Goal: Task Accomplishment & Management: Use online tool/utility

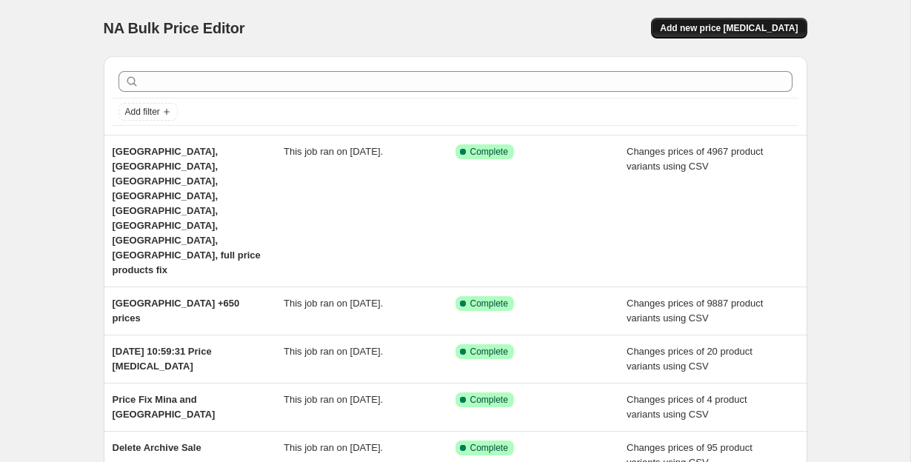
click at [731, 28] on span "Add new price [MEDICAL_DATA]" at bounding box center [729, 28] width 138 height 12
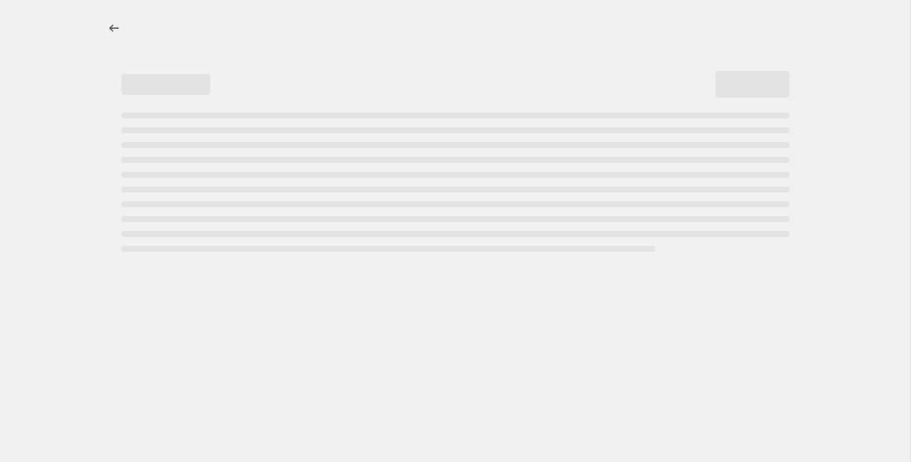
select select "percentage"
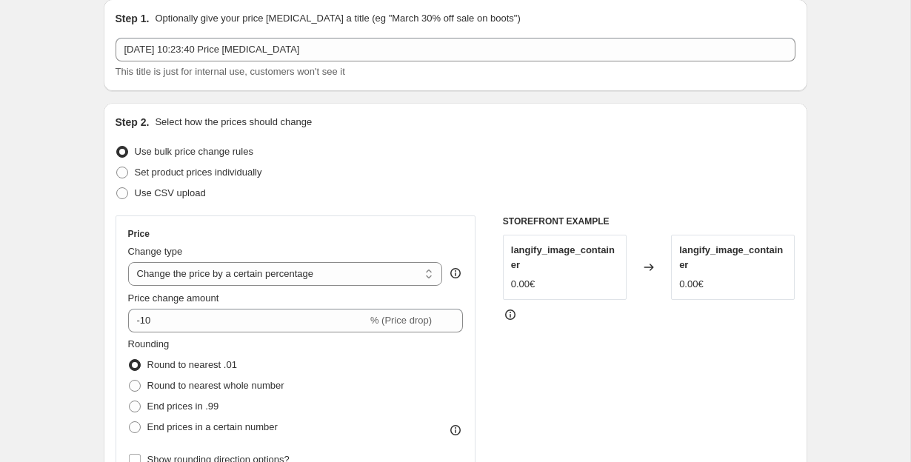
scroll to position [53, 0]
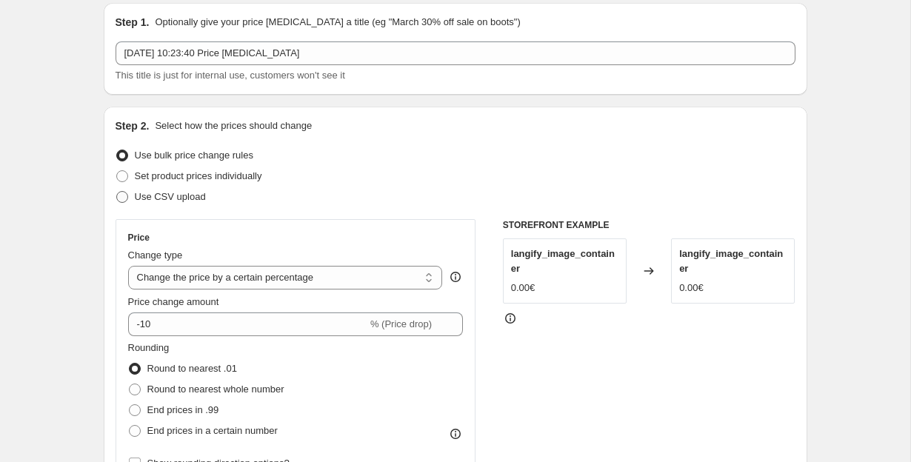
click at [119, 197] on span at bounding box center [122, 197] width 12 height 12
click at [117, 192] on input "Use CSV upload" at bounding box center [116, 191] width 1 height 1
radio input "true"
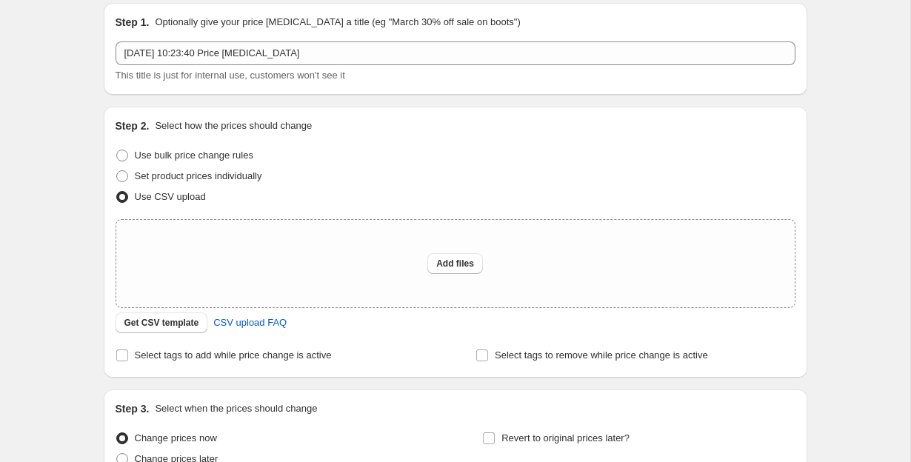
scroll to position [89, 0]
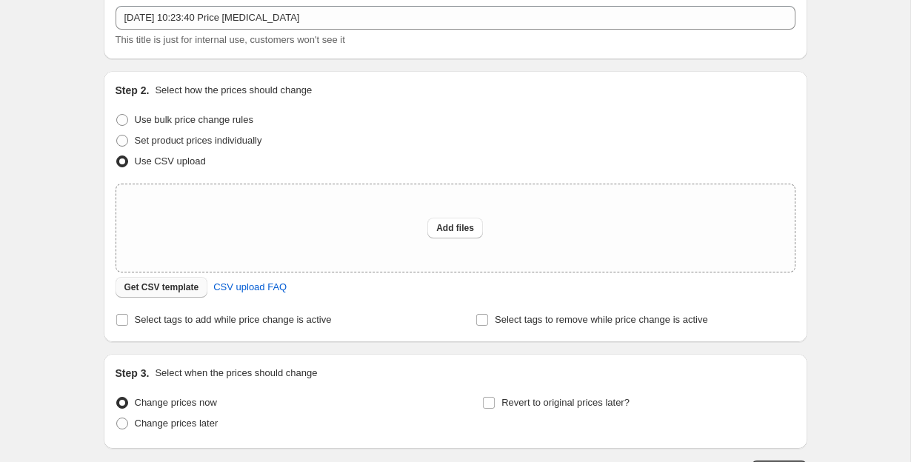
click at [132, 291] on span "Get CSV template" at bounding box center [161, 288] width 75 height 12
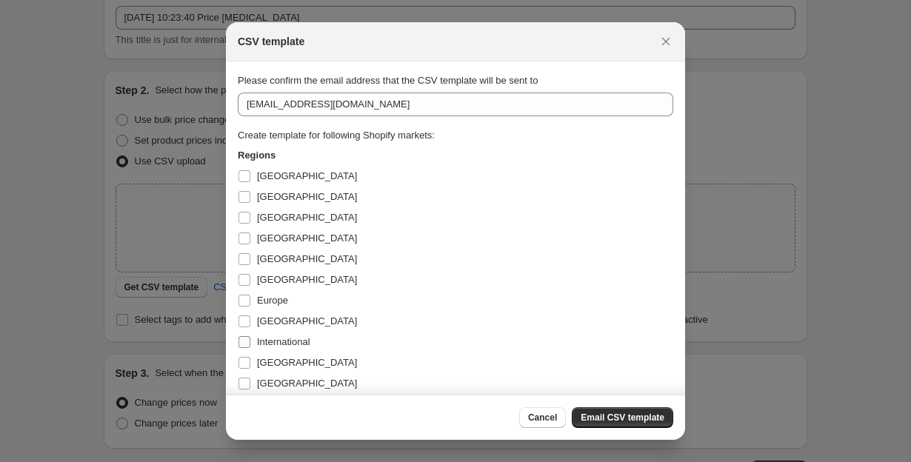
scroll to position [0, 0]
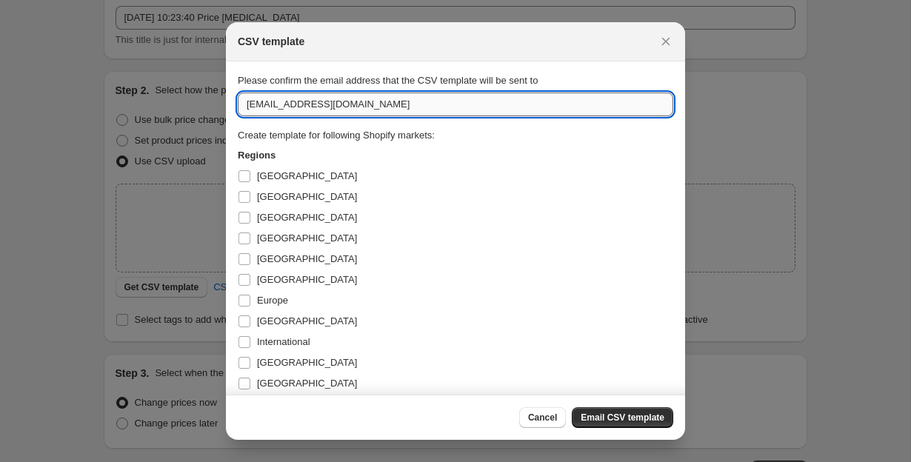
click at [256, 102] on input "[EMAIL_ADDRESS][DOMAIN_NAME]" at bounding box center [456, 105] width 436 height 24
type input "[PERSON_NAME][EMAIL_ADDRESS][PERSON_NAME][DOMAIN_NAME]"
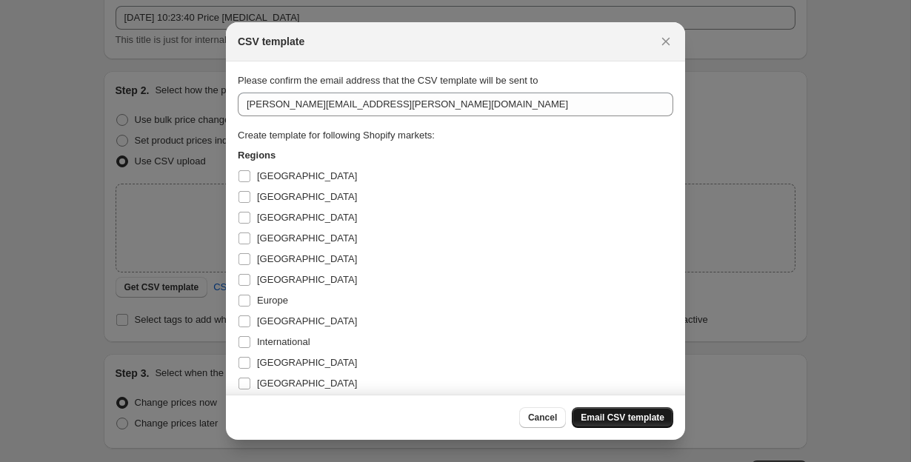
click at [589, 414] on span "Email CSV template" at bounding box center [623, 418] width 84 height 12
